Goal: Complete application form

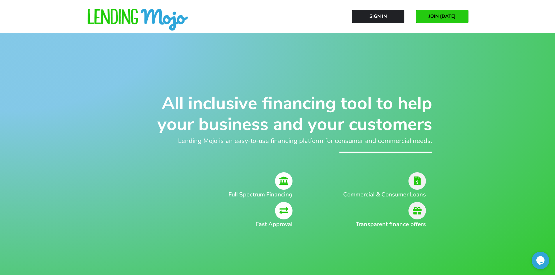
drag, startPoint x: 464, startPoint y: 13, endPoint x: 459, endPoint y: 13, distance: 4.9
click at [464, 13] on link "JOIN [DATE]" at bounding box center [442, 16] width 52 height 13
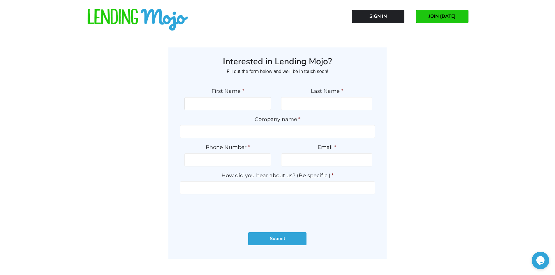
click at [229, 105] on input "First Name *" at bounding box center [227, 103] width 86 height 13
type input "Catherine"
type input "Plummer"
type input "Steel City Auto"
type input "7248755534"
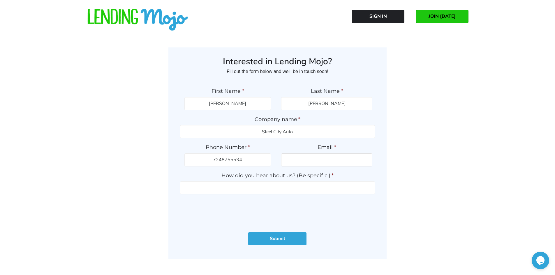
type input "cat@steelcityauto.com"
type input "(724) 875-5534"
click at [293, 191] on input "How did you hear about us? (Be specific.) *" at bounding box center [277, 187] width 195 height 13
type input "W"
type input "From a former employee"
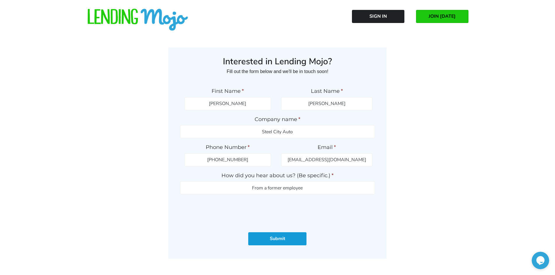
click at [252, 242] on input "Submit" at bounding box center [277, 238] width 58 height 13
click at [267, 240] on input "Submit" at bounding box center [277, 238] width 58 height 13
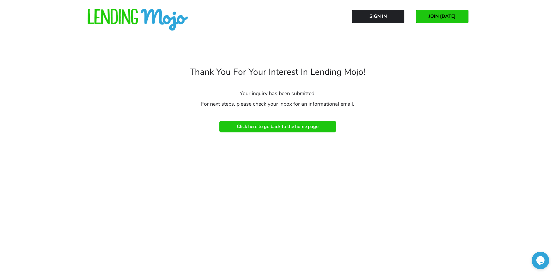
click at [259, 126] on span "Click here to go back to the home page" at bounding box center [278, 126] width 82 height 5
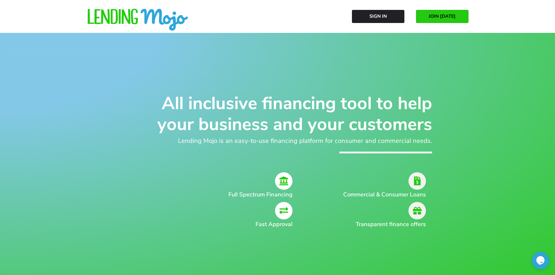
click at [441, 15] on span "JOIN [DATE]" at bounding box center [441, 16] width 27 height 5
